Goal: Task Accomplishment & Management: Use online tool/utility

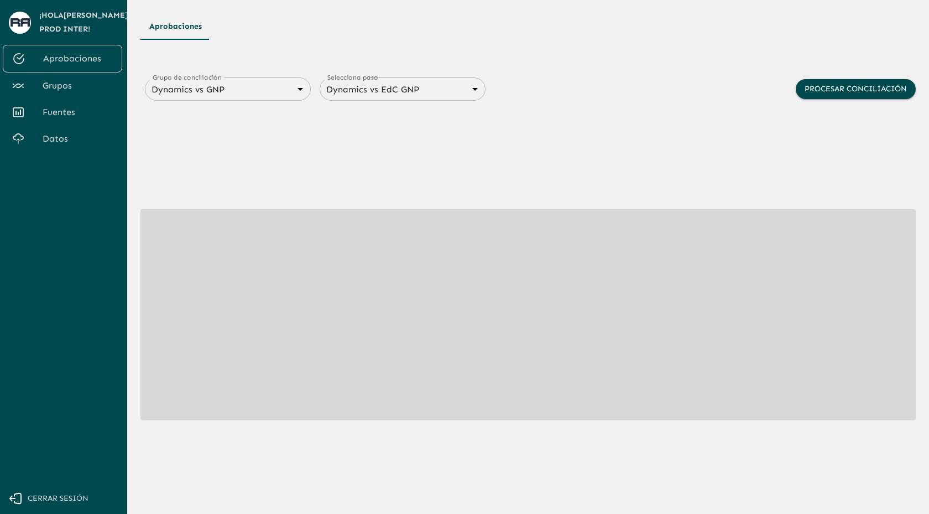
click at [68, 139] on span "Datos" at bounding box center [78, 138] width 71 height 13
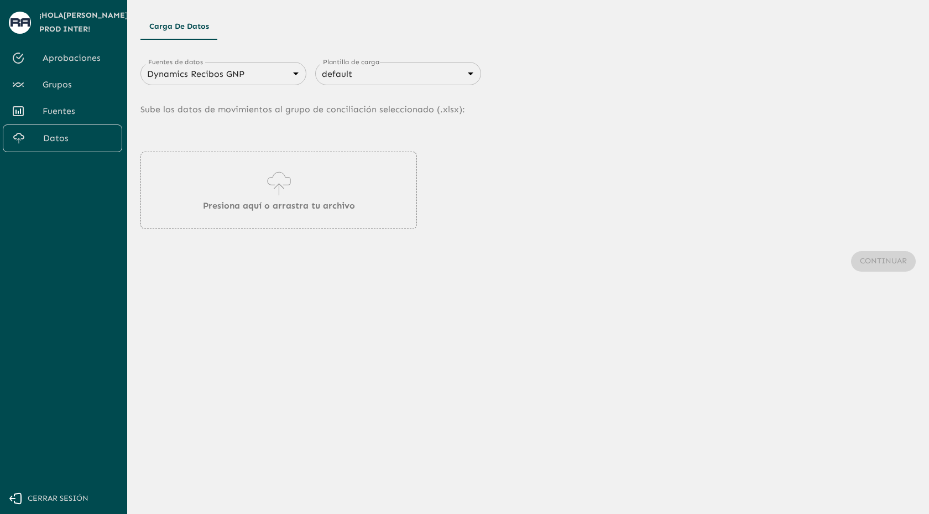
click at [241, 67] on body "Se están procesando los movimientos. Algunas acciones permanecerán deshabilitad…" at bounding box center [464, 257] width 929 height 514
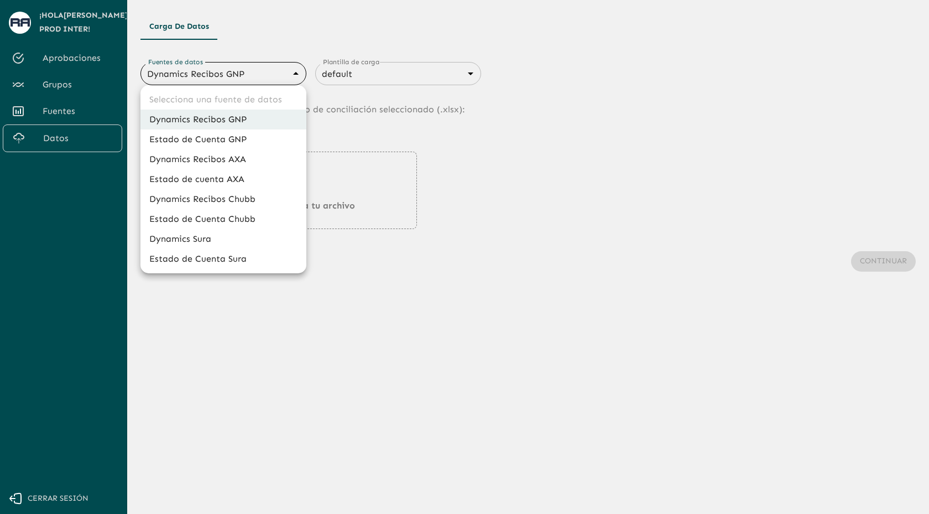
click at [219, 178] on li "Estado de cuenta AXA" at bounding box center [223, 179] width 166 height 20
type input "688d3623321e4b428189379d"
type input "688d3627321e4b42818937a0"
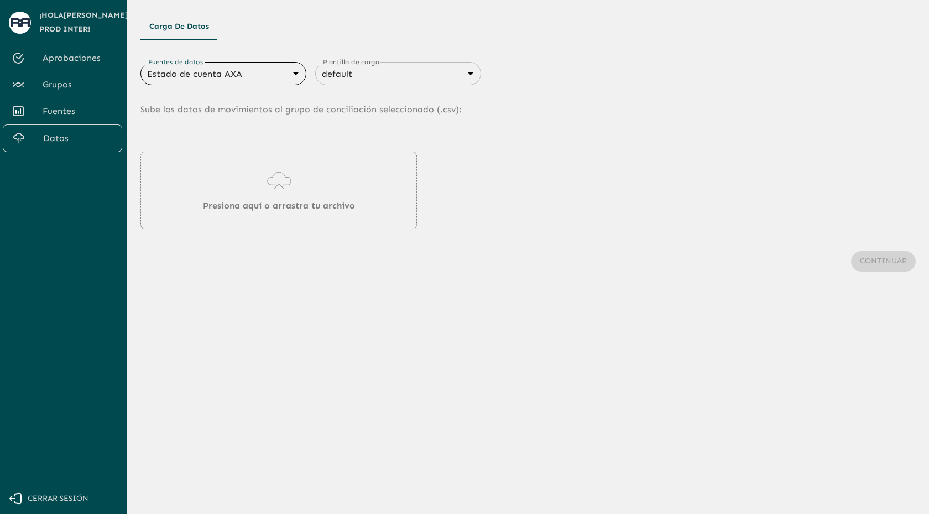
click at [316, 185] on div "Presiona aquí o arrastra tu archivo" at bounding box center [278, 189] width 276 height 77
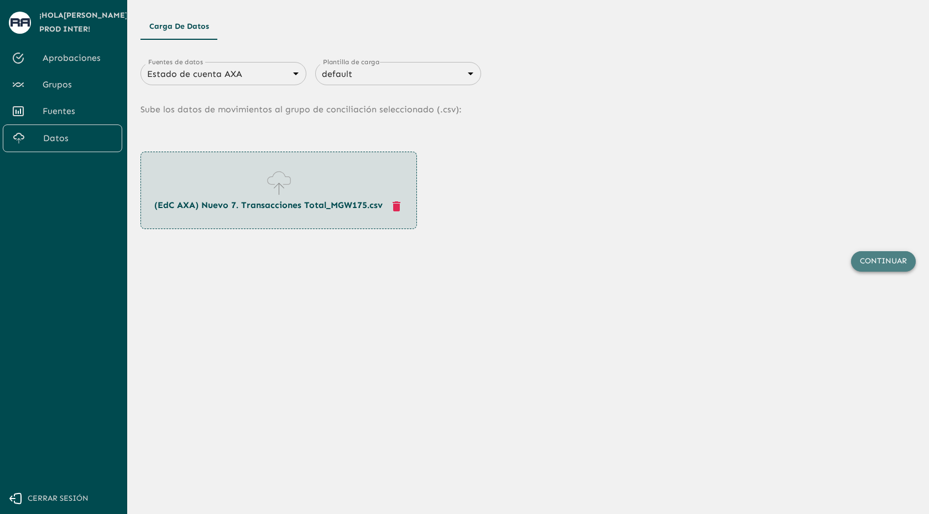
click at [882, 268] on button "Continuar" at bounding box center [883, 261] width 65 height 20
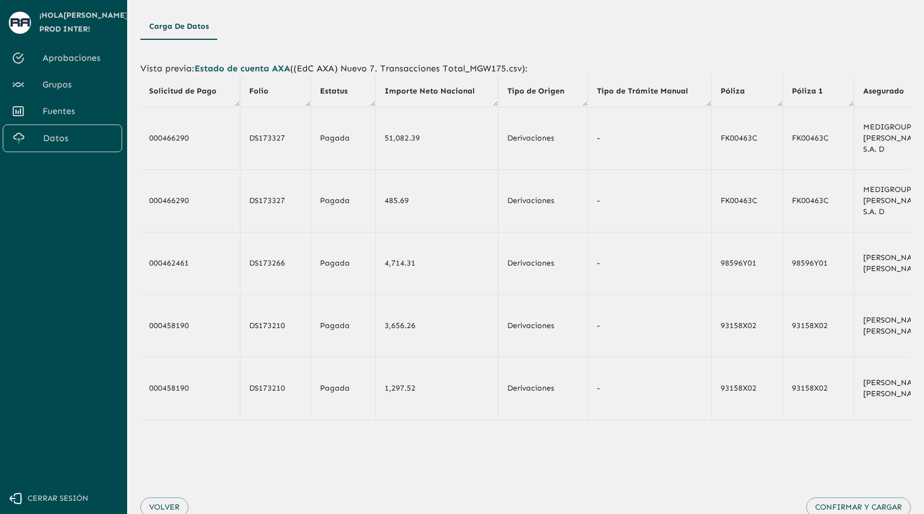
click at [53, 137] on span "Datos" at bounding box center [78, 138] width 70 height 13
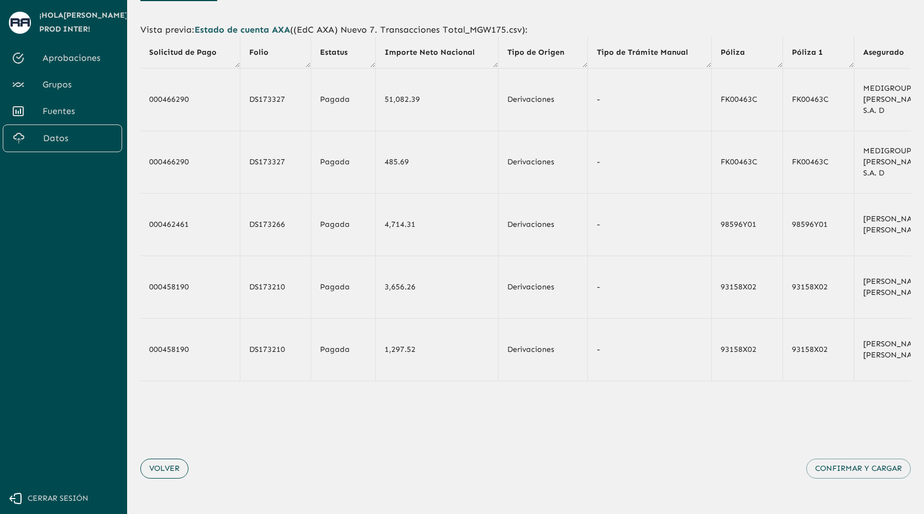
click at [151, 468] on button "Volver" at bounding box center [164, 468] width 48 height 20
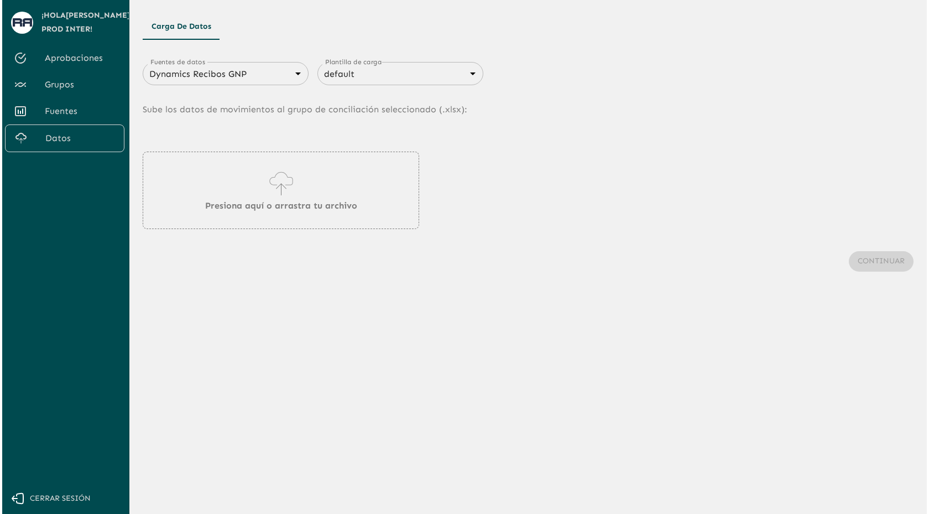
scroll to position [0, 0]
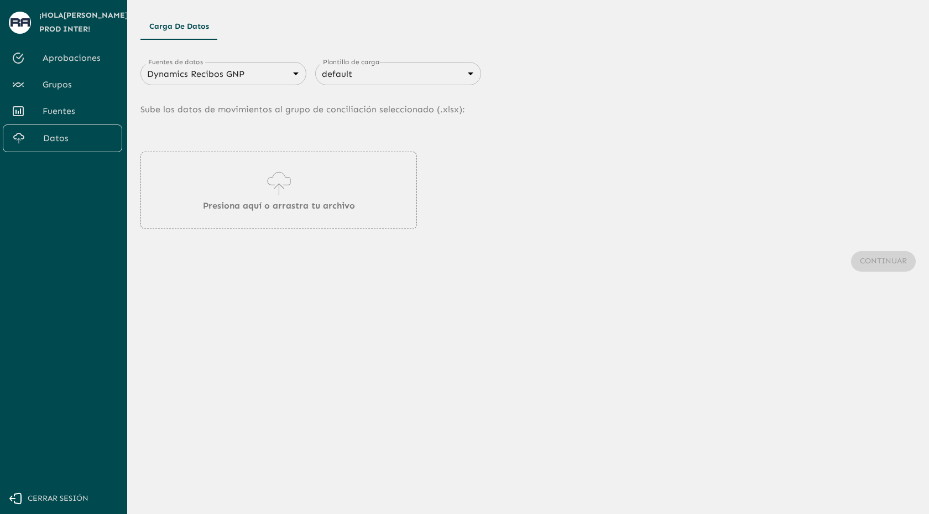
click at [216, 74] on body "Se están procesando los movimientos. Algunas acciones permanecerán deshabilitad…" at bounding box center [464, 257] width 929 height 514
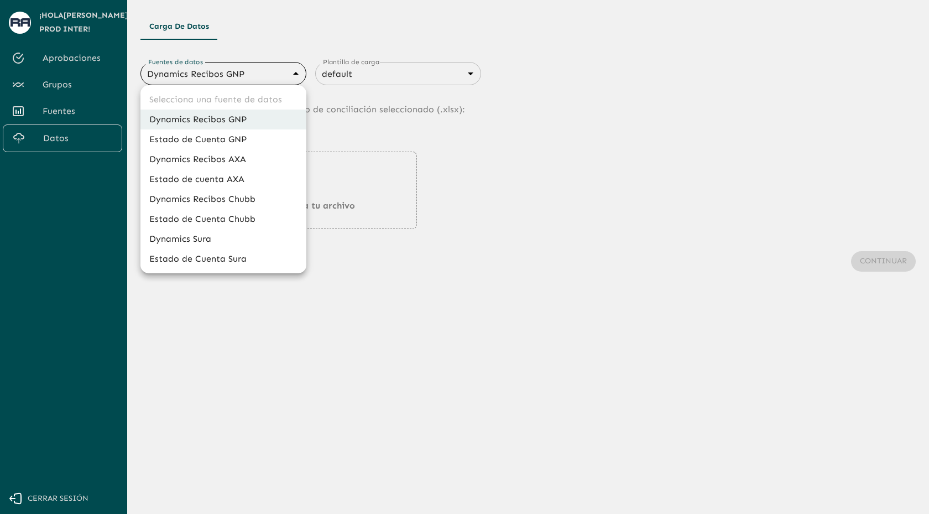
click at [203, 202] on li "Dynamics Recibos Chubb" at bounding box center [223, 199] width 166 height 20
type input "689e1556cd921e7dc77ad380"
type input "689e16f88d8cdb3947696e28"
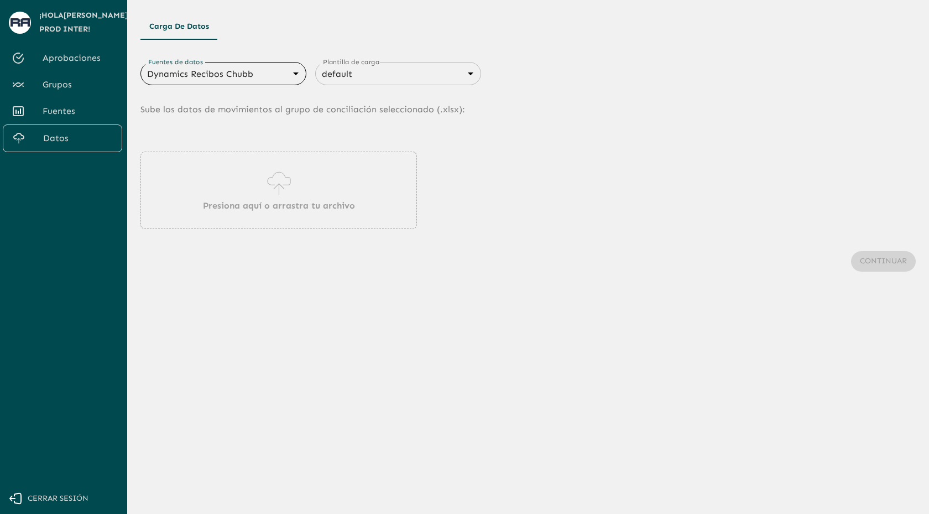
click at [283, 180] on icon at bounding box center [279, 183] width 32 height 31
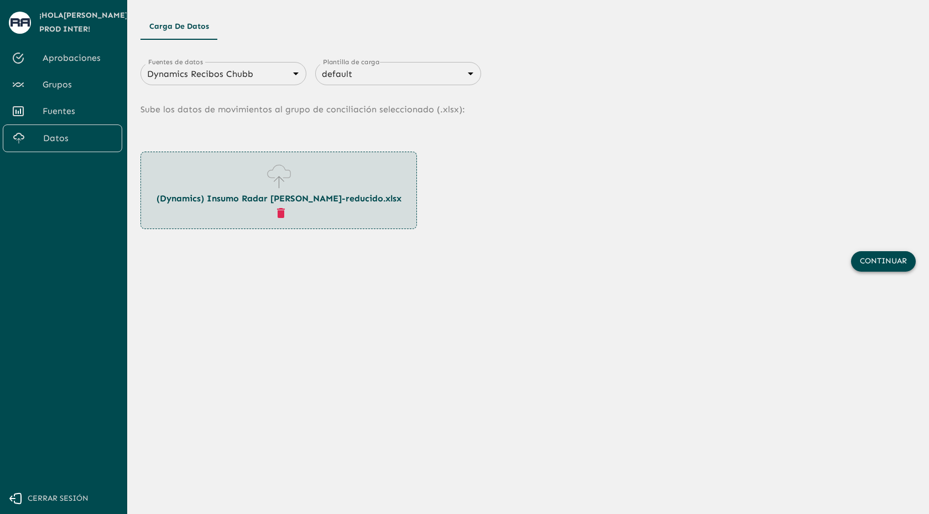
click at [892, 253] on button "Continuar" at bounding box center [883, 261] width 65 height 20
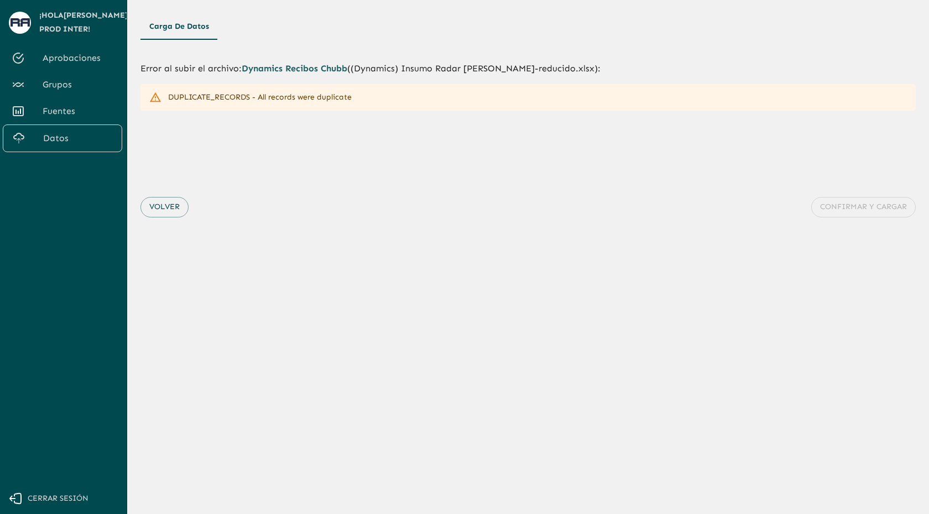
click at [60, 111] on span "Fuentes" at bounding box center [78, 110] width 71 height 13
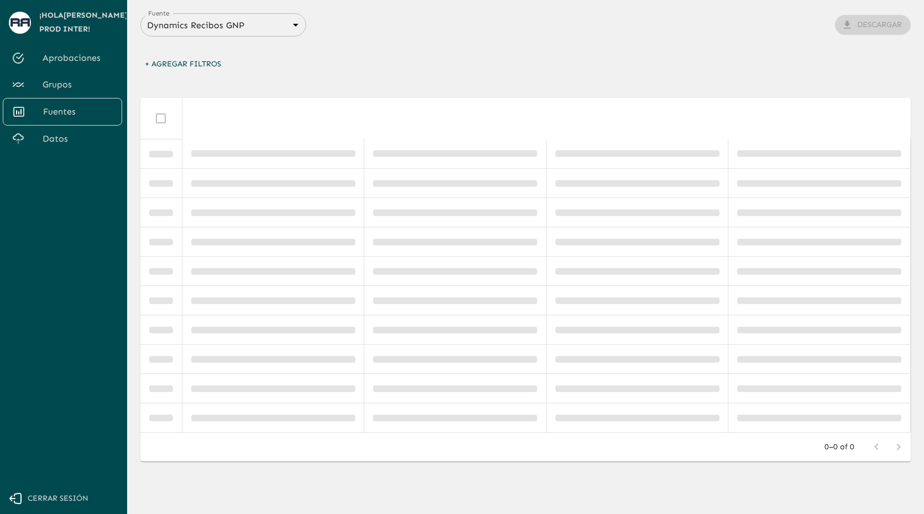
click at [235, 18] on body "Se están procesando los movimientos. Algunas acciones permanecerán deshabilitad…" at bounding box center [462, 257] width 924 height 514
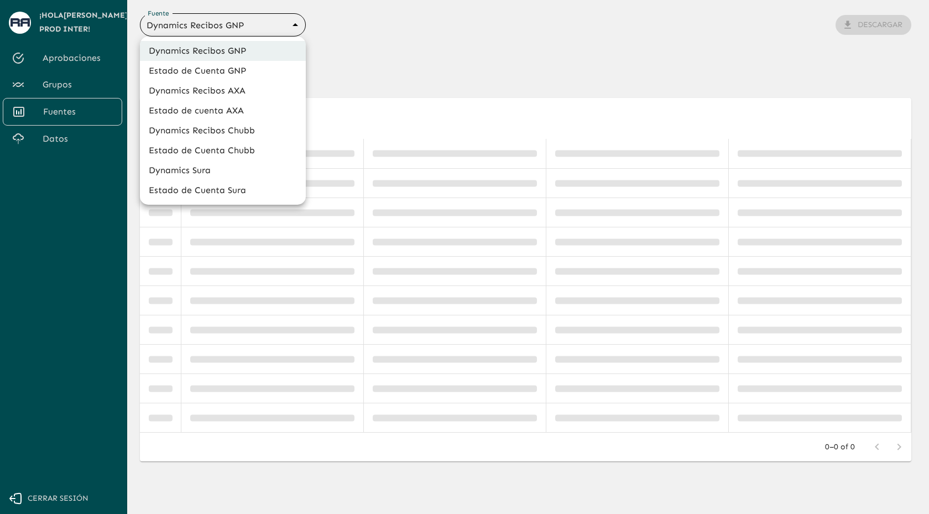
click at [229, 129] on li "Dynamics Recibos Chubb" at bounding box center [223, 131] width 166 height 20
type input "689e1556cd921e7dc77ad380"
click at [229, 28] on body "Se están procesando los movimientos. Algunas acciones permanecerán deshabilitad…" at bounding box center [464, 257] width 929 height 514
click at [230, 129] on li "Dynamics Recibos [PERSON_NAME]" at bounding box center [223, 131] width 166 height 20
type input "689e1556cd921e7dc77ad380"
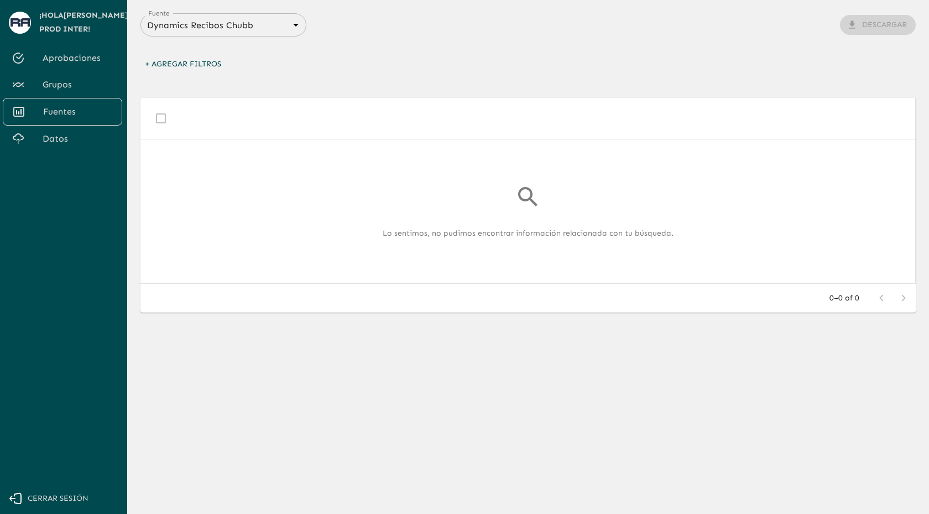
click at [362, 31] on div "Fuente Dynamics Recibos Chubb 689e1556cd921e7dc77ad380 Fuente Descargar" at bounding box center [527, 24] width 775 height 23
click at [74, 82] on span "Grupos" at bounding box center [78, 84] width 71 height 13
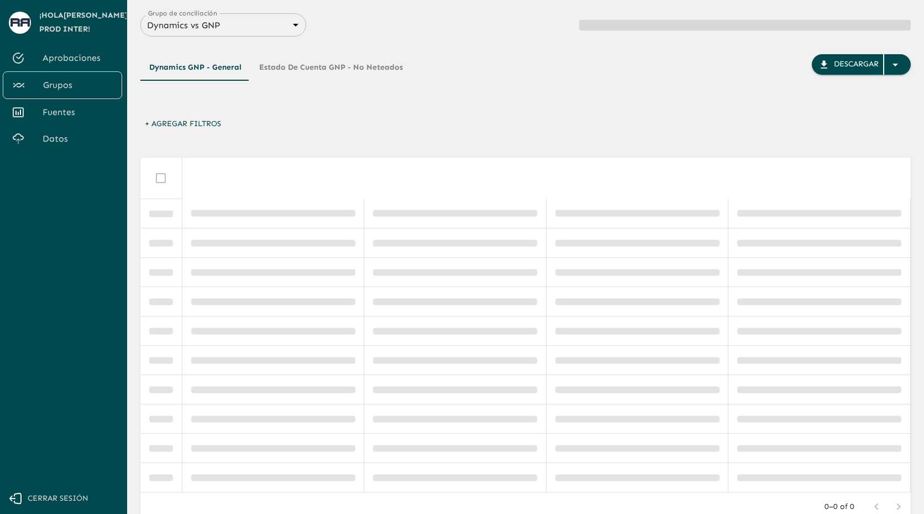
click at [230, 20] on body "Se están procesando los movimientos. Algunas acciones permanecerán deshabilitad…" at bounding box center [462, 257] width 924 height 514
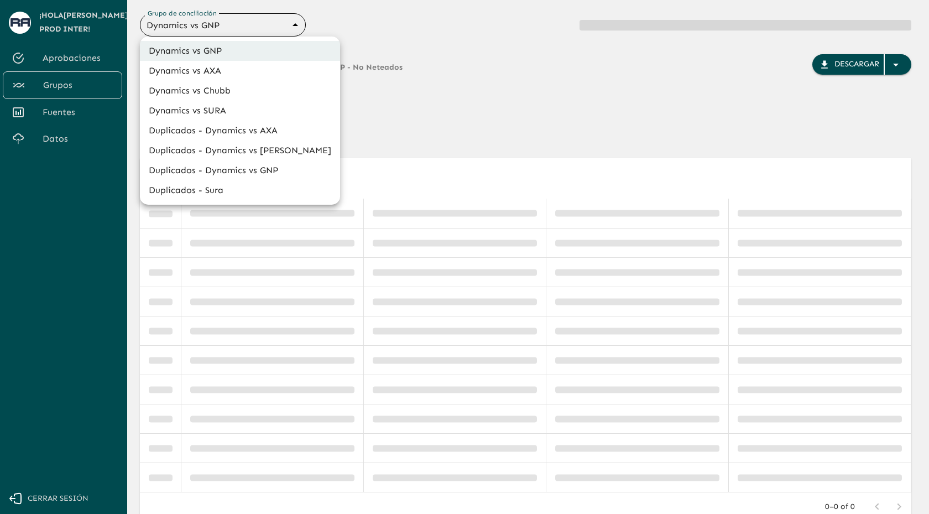
click at [234, 145] on li "Duplicados - Dynamics vs Chubb" at bounding box center [240, 150] width 200 height 20
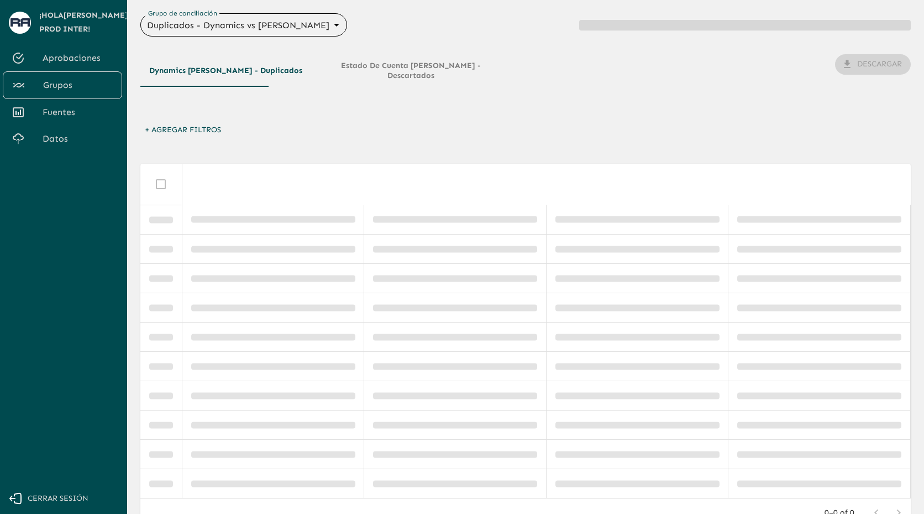
click at [231, 11] on main "Grupo de conciliación Duplicados - Dynamics vs Chubb 68c45a9a3820ae82b0a0e856 G…" at bounding box center [525, 257] width 797 height 514
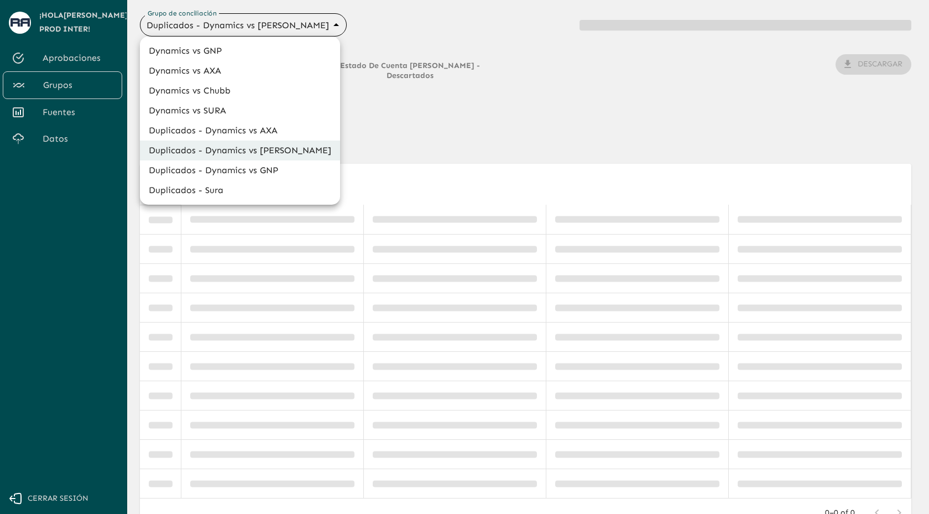
click at [229, 22] on body "Se están procesando los movimientos. Algunas acciones permanecerán deshabilitad…" at bounding box center [464, 257] width 929 height 514
click at [230, 87] on li "Dynamics vs Chubb" at bounding box center [240, 91] width 200 height 20
type input "68a4fa31dcf0943ad4a1d1ca"
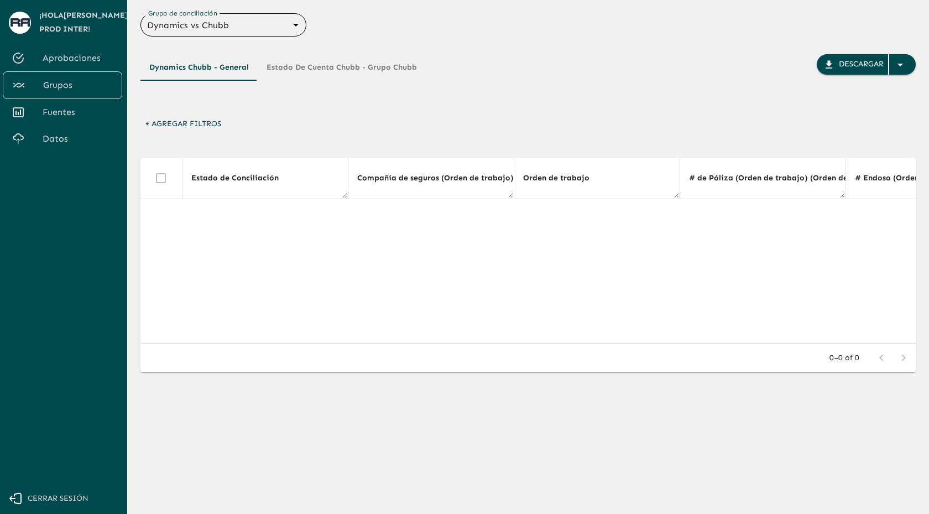
click at [310, 67] on button "Estado de Cuenta Chubb - Grupo Chubb" at bounding box center [342, 67] width 168 height 27
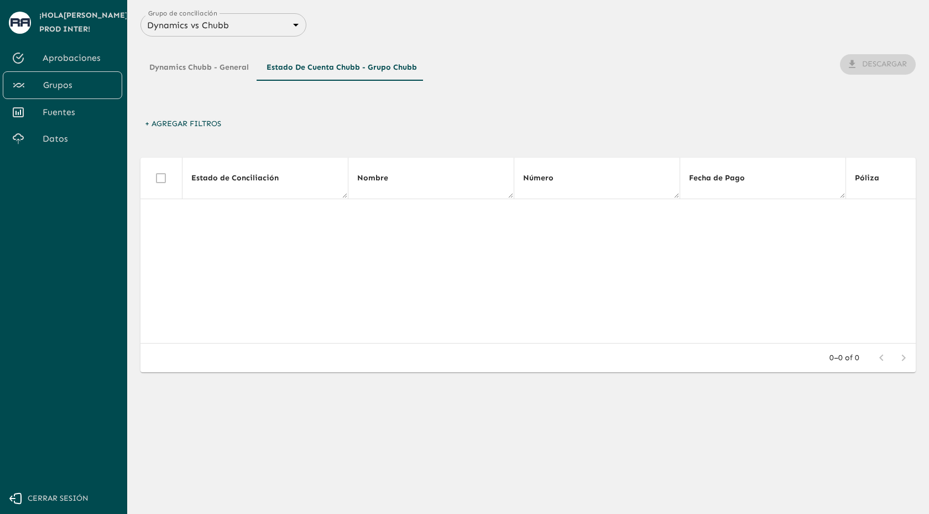
click at [211, 68] on button "Dynamics Chubb - General" at bounding box center [198, 67] width 117 height 27
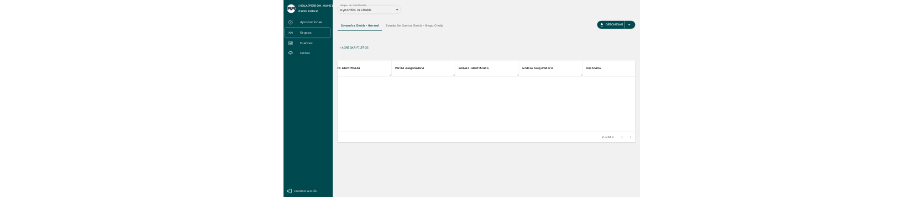
scroll to position [0, 5900]
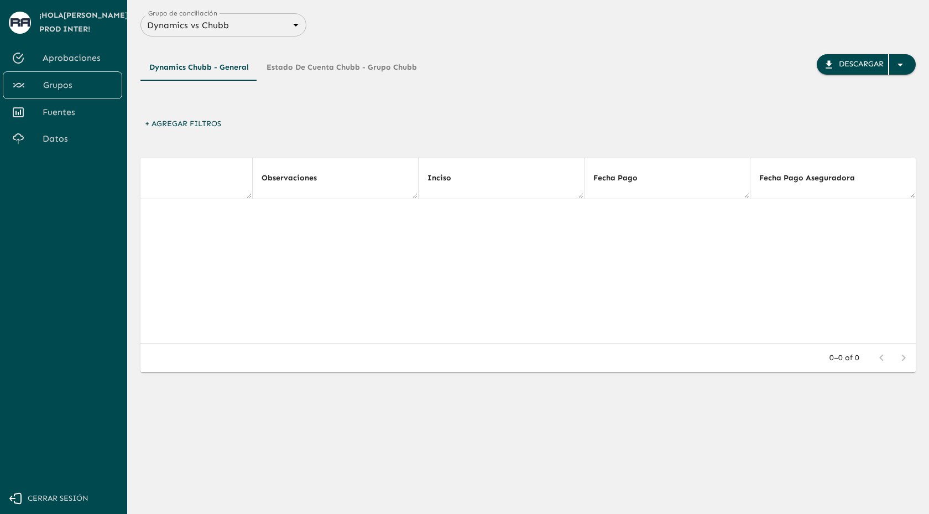
click at [59, 142] on span "Datos" at bounding box center [78, 138] width 71 height 13
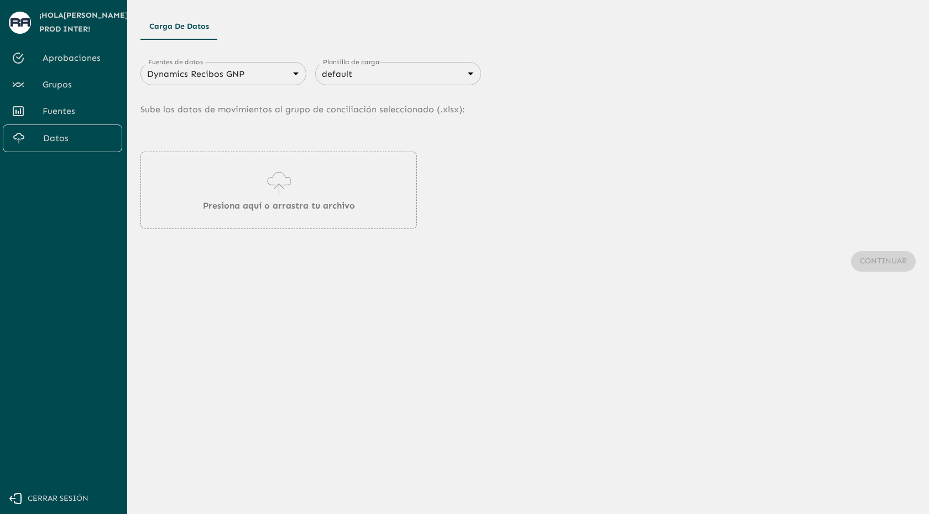
click at [231, 81] on body "Se están procesando los movimientos. Algunas acciones permanecerán deshabilitad…" at bounding box center [464, 257] width 929 height 514
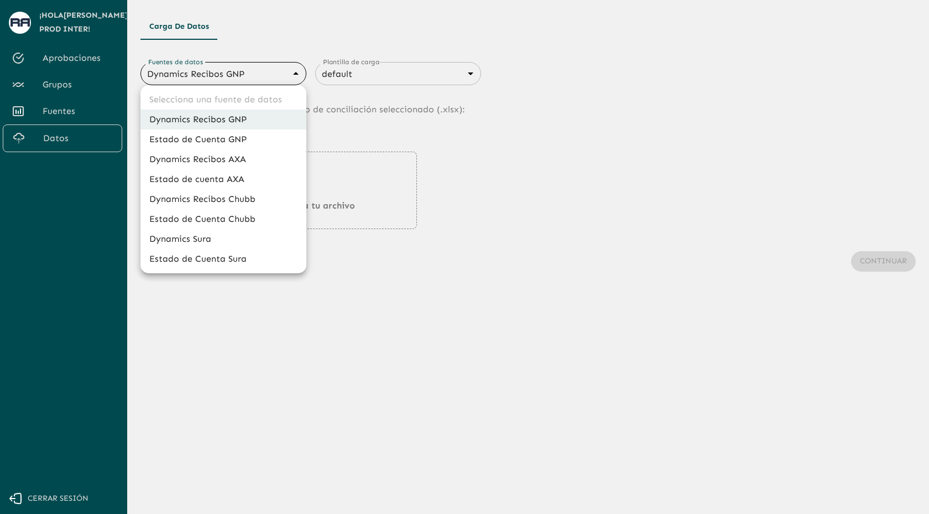
click at [202, 198] on li "Dynamics Recibos Chubb" at bounding box center [223, 199] width 166 height 20
type input "689e1556cd921e7dc77ad380"
type input "689e16f88d8cdb3947696e28"
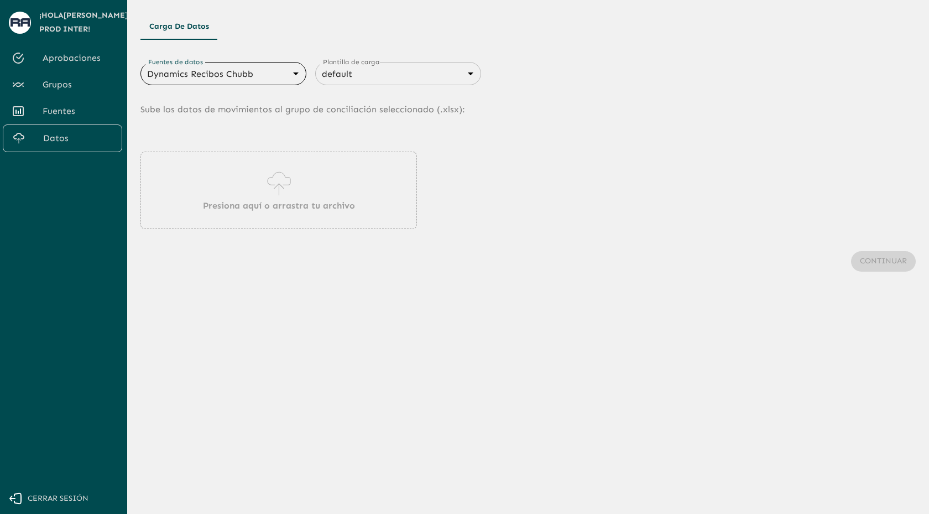
click at [274, 185] on icon at bounding box center [279, 183] width 32 height 31
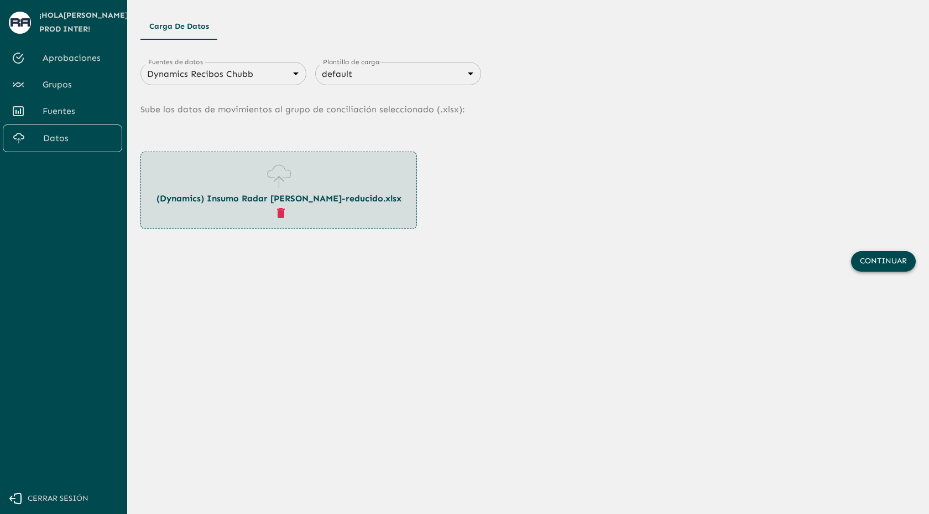
click at [875, 261] on button "Continuar" at bounding box center [883, 261] width 65 height 20
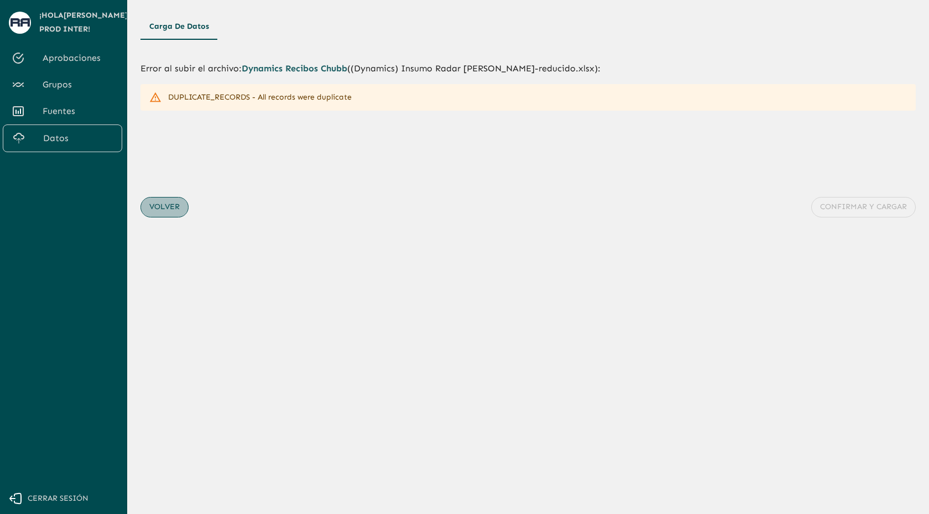
click at [168, 205] on button "Volver" at bounding box center [164, 207] width 48 height 20
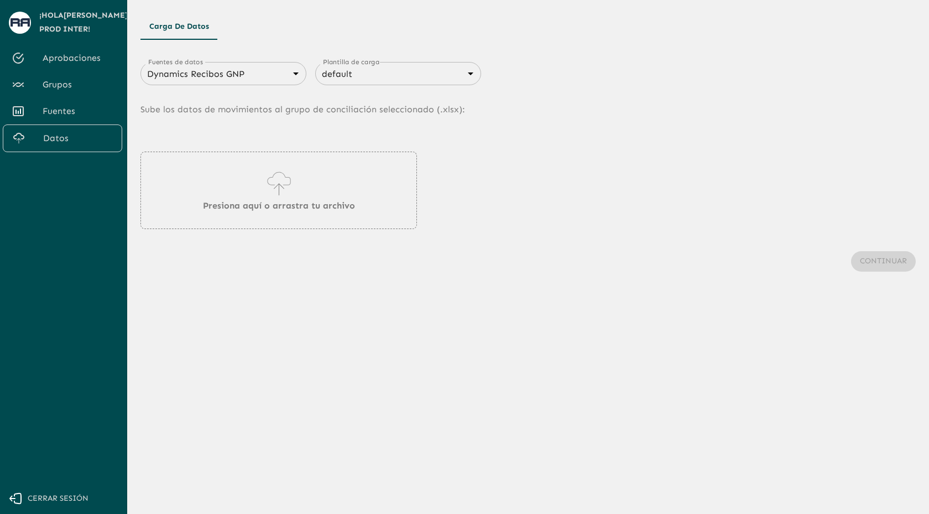
click at [73, 62] on span "Aprobaciones" at bounding box center [78, 57] width 71 height 13
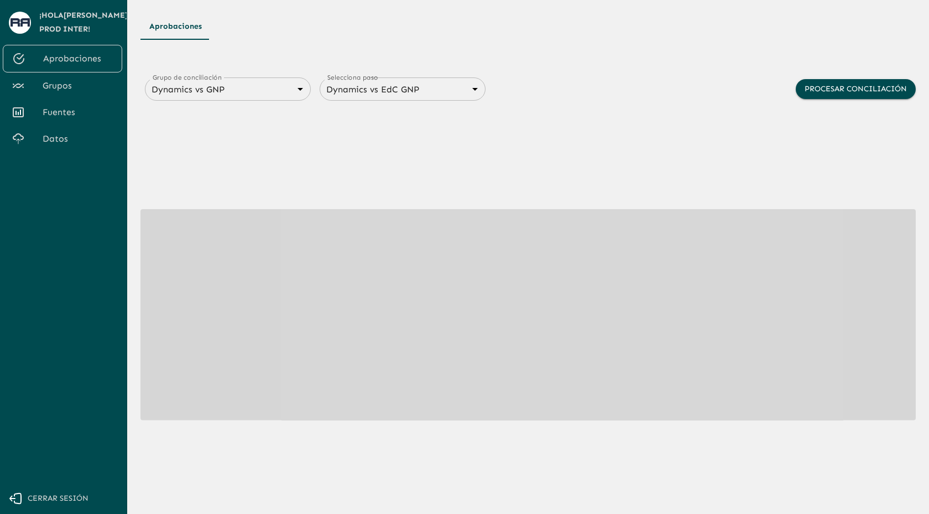
click at [233, 91] on body "Se están procesando los movimientos. Algunas acciones permanecerán deshabilitad…" at bounding box center [464, 257] width 929 height 514
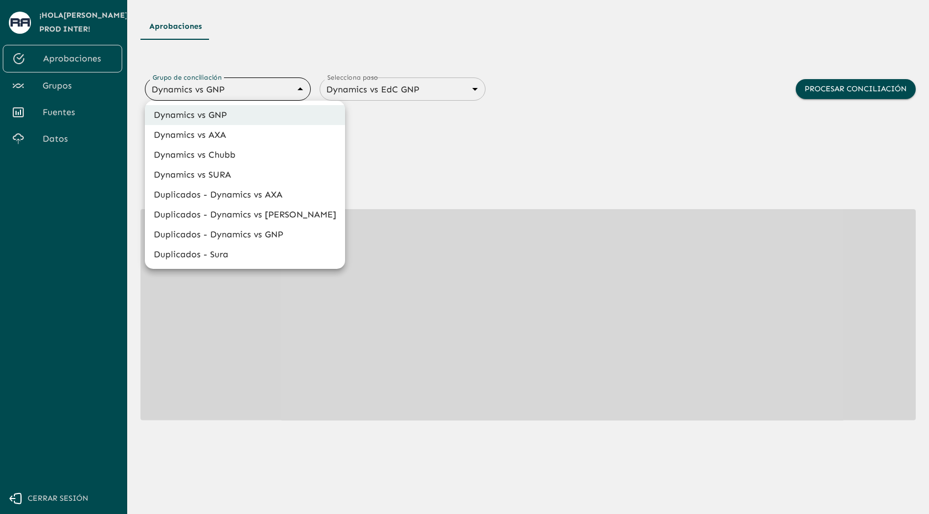
click at [235, 155] on li "Dynamics vs Chubb" at bounding box center [245, 155] width 200 height 20
type input "68a4fa31dcf0943ad4a1d1ca"
type input "68a77f54edf762ea3ce6cff6"
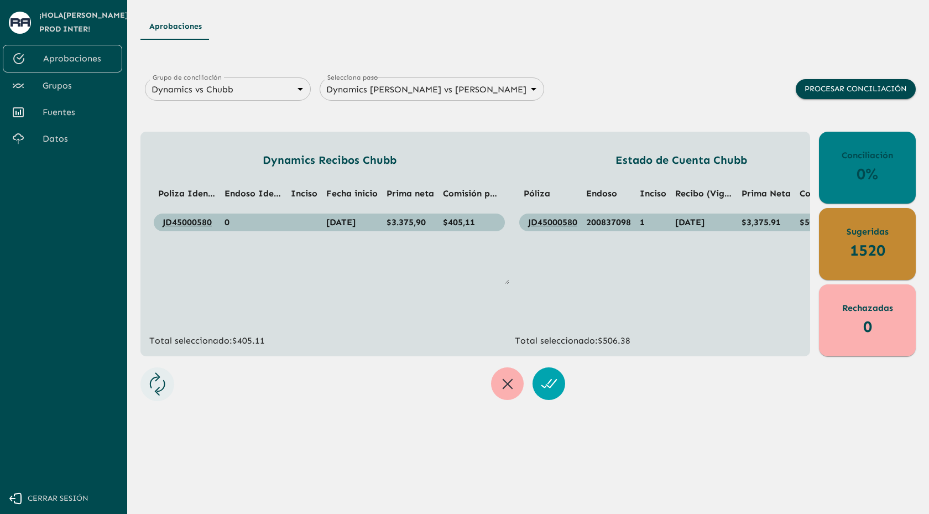
click at [345, 38] on div "Aprobaciones" at bounding box center [527, 26] width 775 height 27
click at [60, 112] on span "Fuentes" at bounding box center [78, 112] width 71 height 13
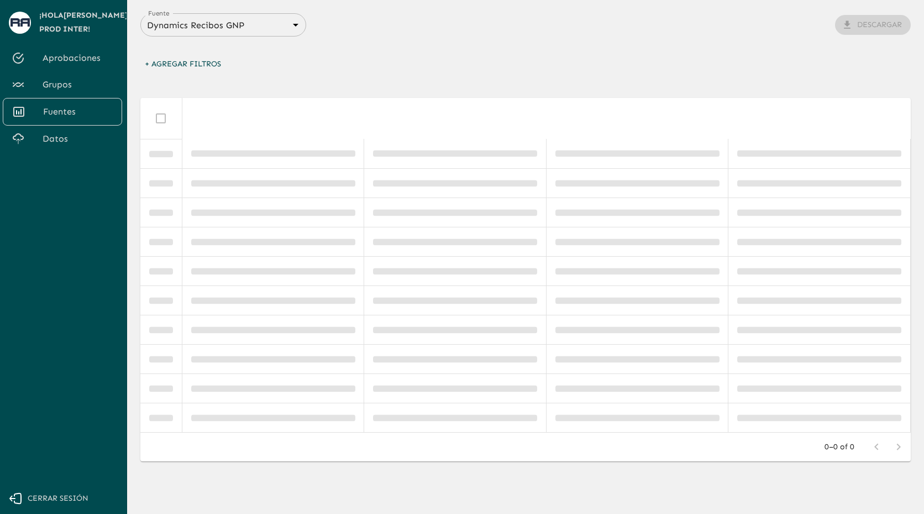
click at [240, 22] on body "Se están procesando los movimientos. Algunas acciones permanecerán deshabilitad…" at bounding box center [462, 257] width 924 height 514
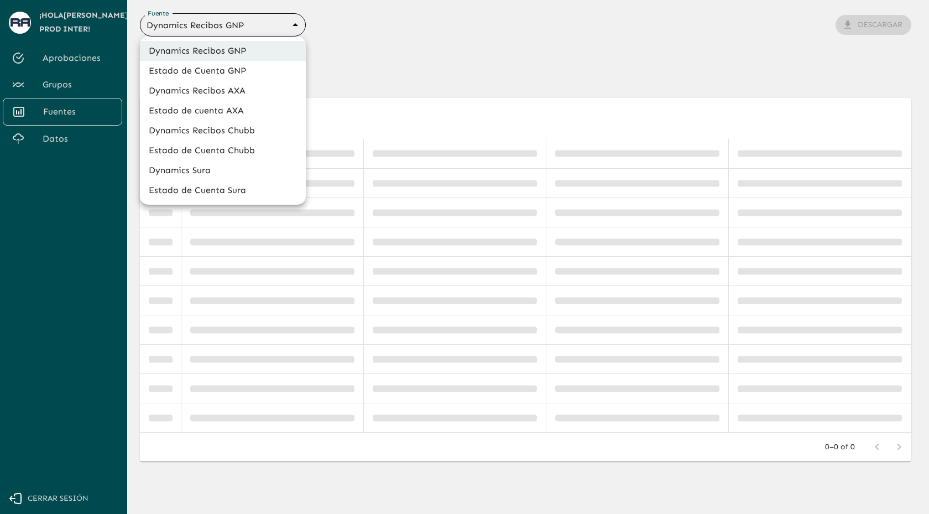
click at [237, 129] on li "Dynamics Recibos Chubb" at bounding box center [223, 131] width 166 height 20
type input "689e1556cd921e7dc77ad380"
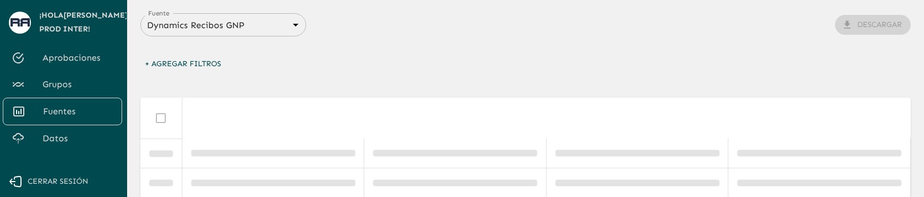
click at [254, 24] on body "Se están procesando los movimientos. Algunas acciones permanecerán deshabilitad…" at bounding box center [462, 98] width 924 height 197
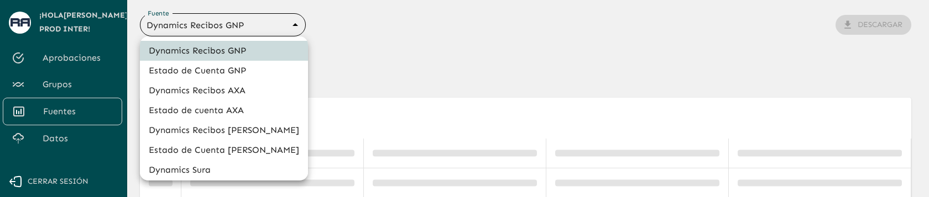
click at [239, 127] on li "Dynamics Recibos Chubb" at bounding box center [224, 131] width 168 height 20
type input "689e1556cd921e7dc77ad380"
